Goal: Entertainment & Leisure: Consume media (video, audio)

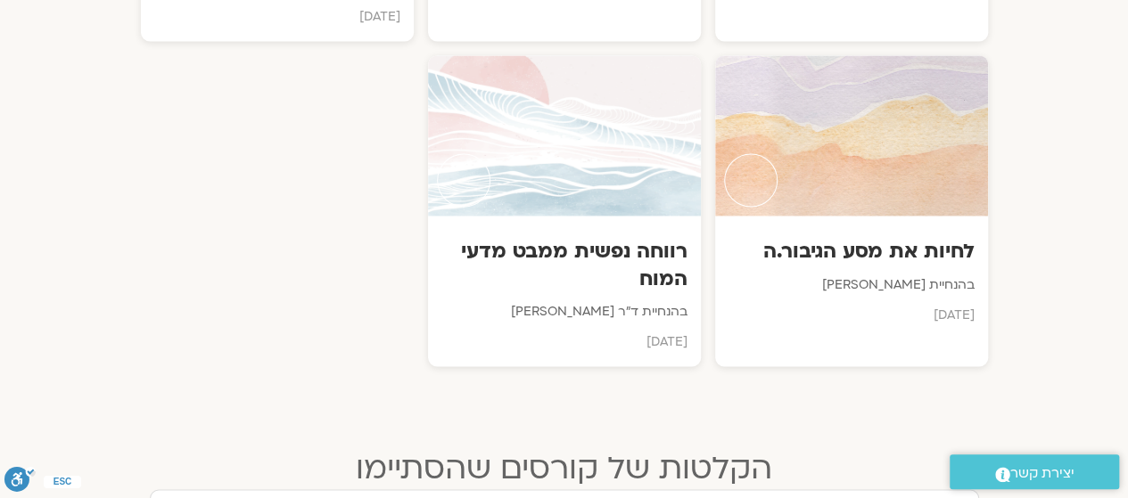
scroll to position [1298, 0]
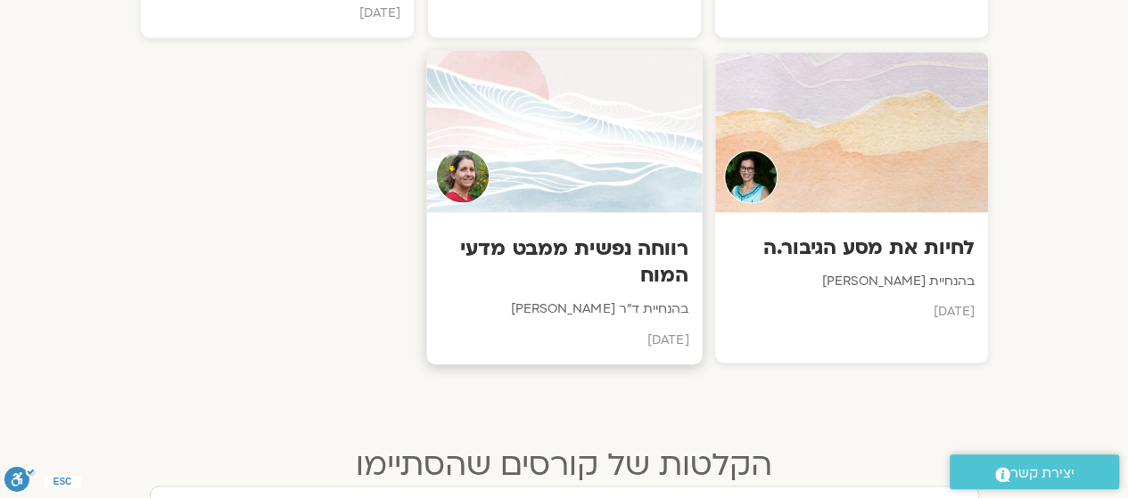
click at [581, 129] on div at bounding box center [564, 132] width 276 height 162
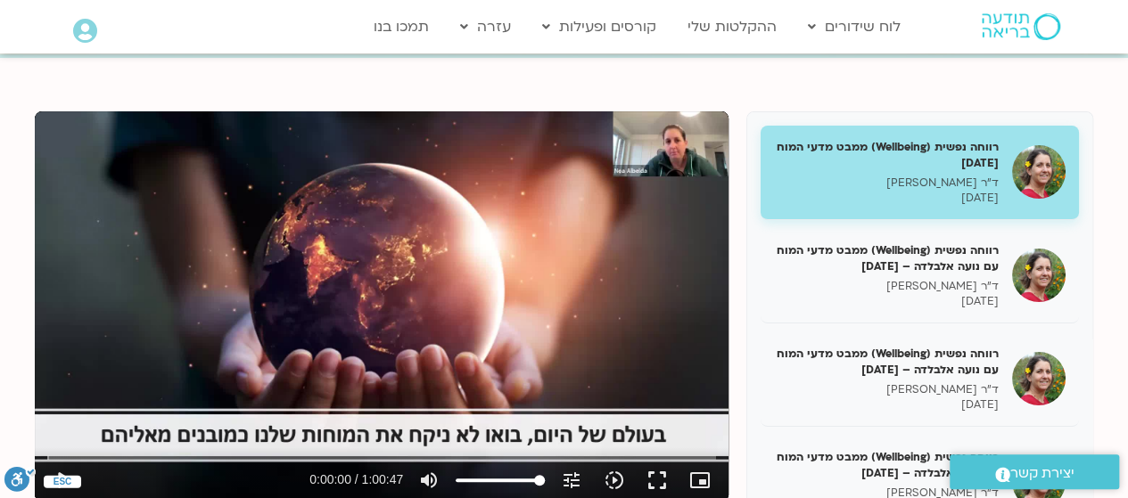
scroll to position [196, 0]
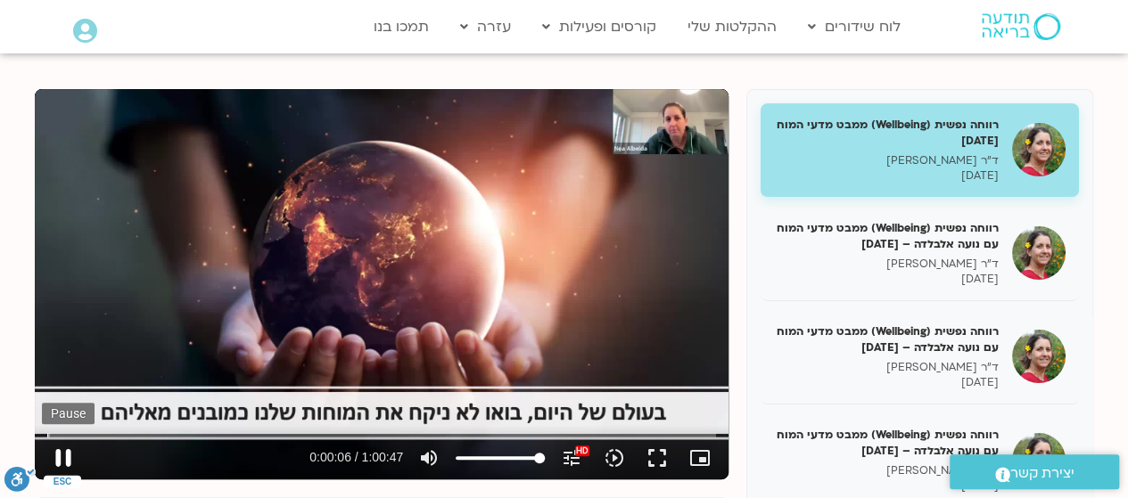
click at [66, 455] on button "pause" at bounding box center [63, 458] width 43 height 43
click at [53, 436] on input "Seek" at bounding box center [381, 435] width 669 height 11
click at [64, 459] on button "play_arrow" at bounding box center [63, 458] width 43 height 43
click at [55, 432] on input "Seek" at bounding box center [381, 435] width 669 height 11
click at [62, 454] on button "pause" at bounding box center [63, 458] width 43 height 43
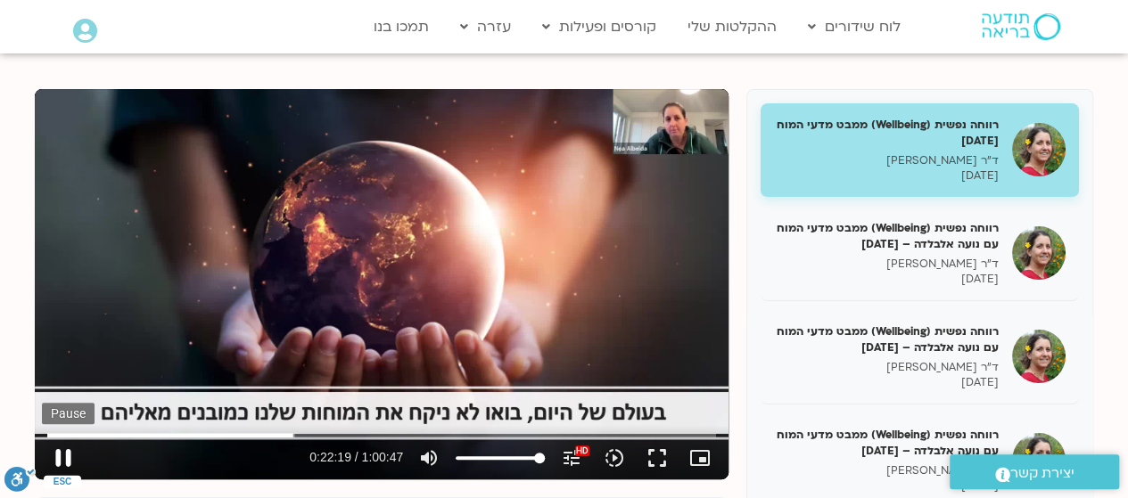
type input "1339.308618"
